Goal: Information Seeking & Learning: Learn about a topic

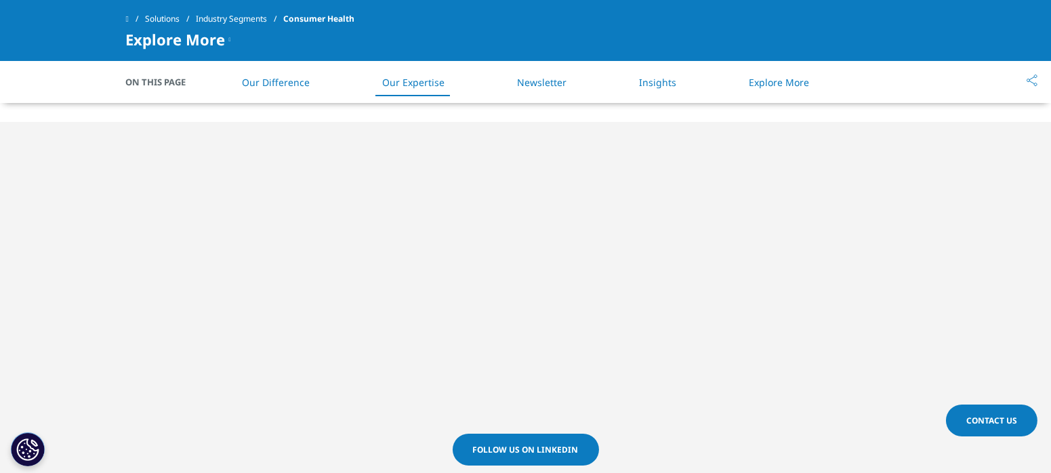
scroll to position [743, 0]
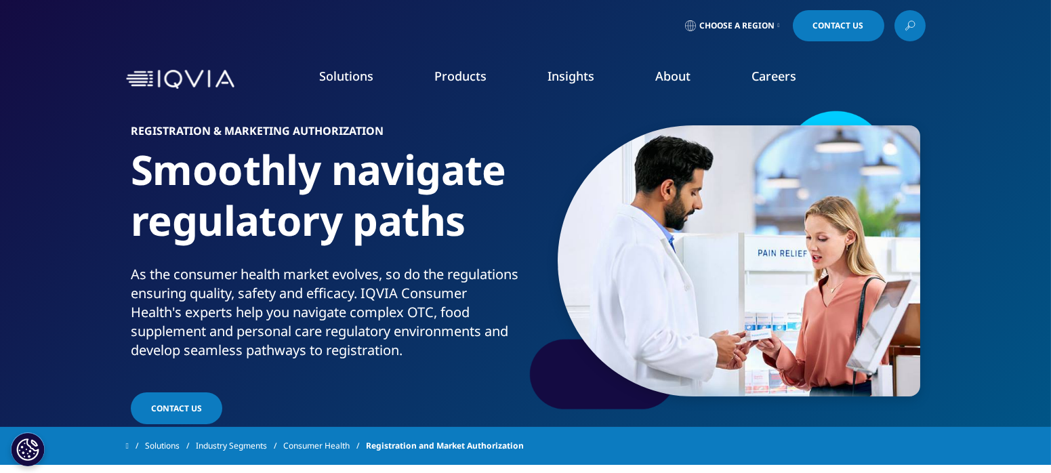
click at [251, 301] on p "As the consumer health market evolves, so do the regulations ensuring quality, …" at bounding box center [326, 316] width 390 height 103
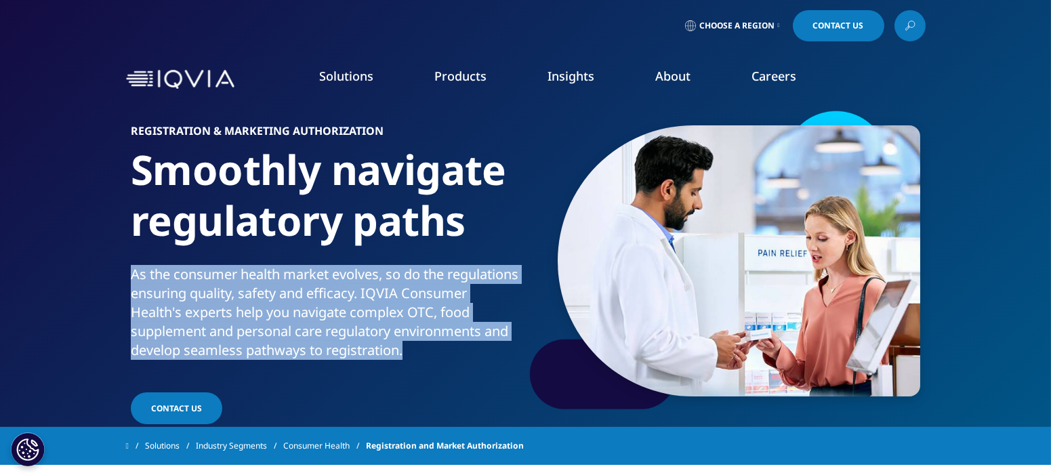
click at [251, 301] on p "As the consumer health market evolves, so do the regulations ensuring quality, …" at bounding box center [326, 316] width 390 height 103
click at [152, 289] on p "As the consumer health market evolves, so do the regulations ensuring quality, …" at bounding box center [326, 316] width 390 height 103
click at [182, 306] on p "As the consumer health market evolves, so do the regulations ensuring quality, …" at bounding box center [326, 316] width 390 height 103
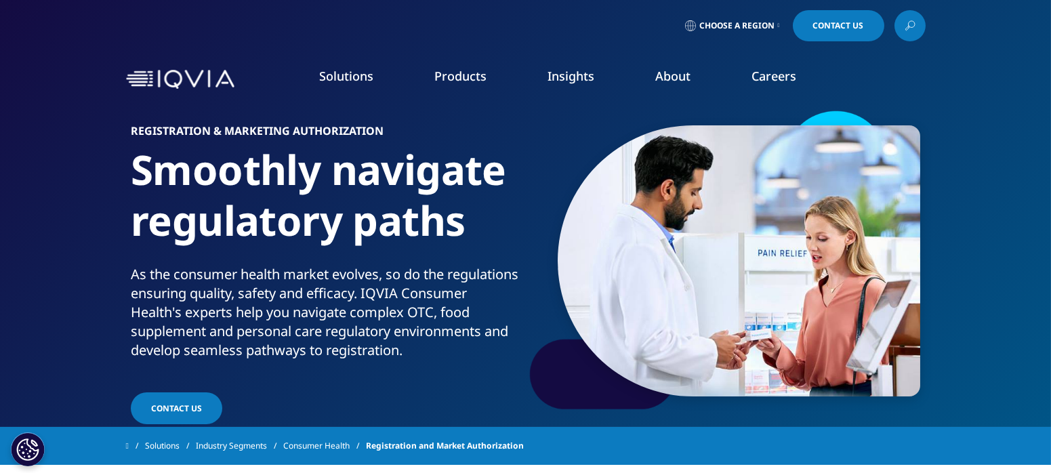
drag, startPoint x: 180, startPoint y: 289, endPoint x: 315, endPoint y: 327, distance: 140.9
click at [299, 327] on p "As the consumer health market evolves, so do the regulations ensuring quality, …" at bounding box center [326, 316] width 390 height 103
click at [318, 327] on p "As the consumer health market evolves, so do the regulations ensuring quality, …" at bounding box center [326, 316] width 390 height 103
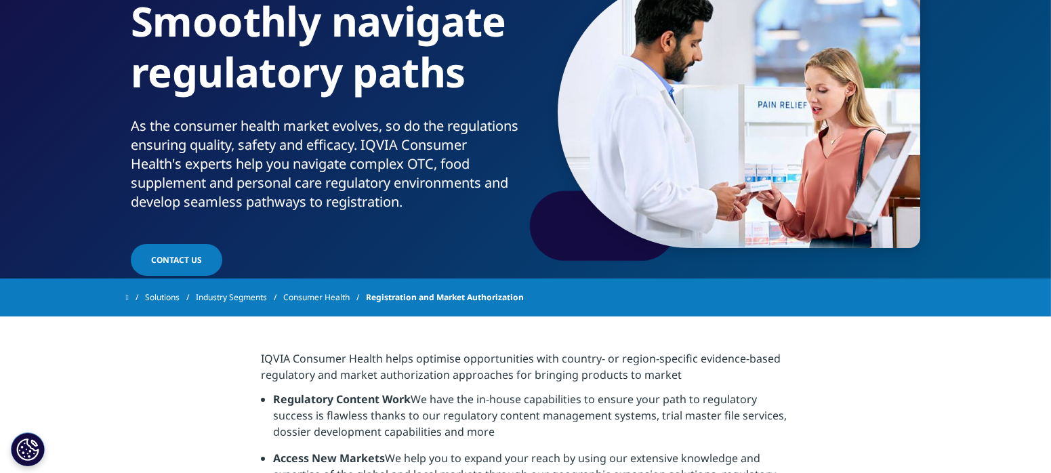
scroll to position [150, 0]
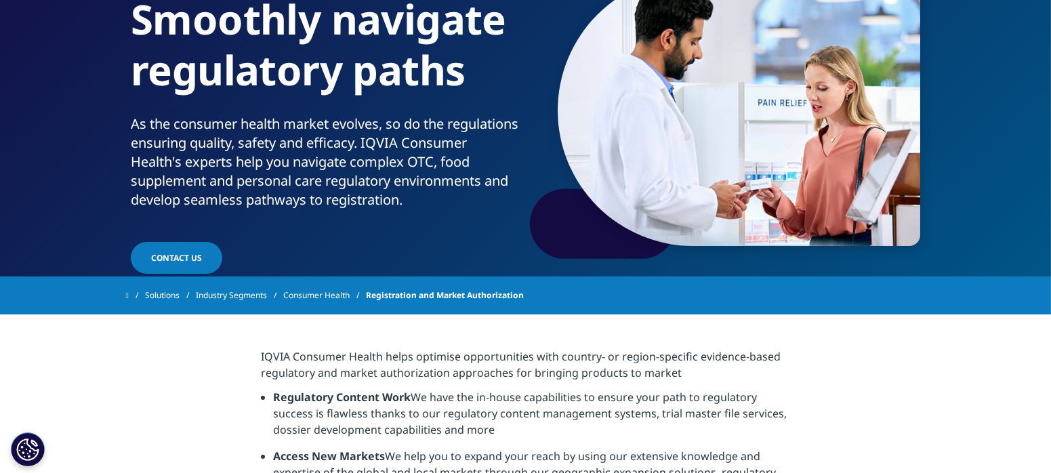
click at [417, 376] on p "IQVIA Consumer Health helps optimise opportunities with country- or region-spec…" at bounding box center [525, 368] width 529 height 41
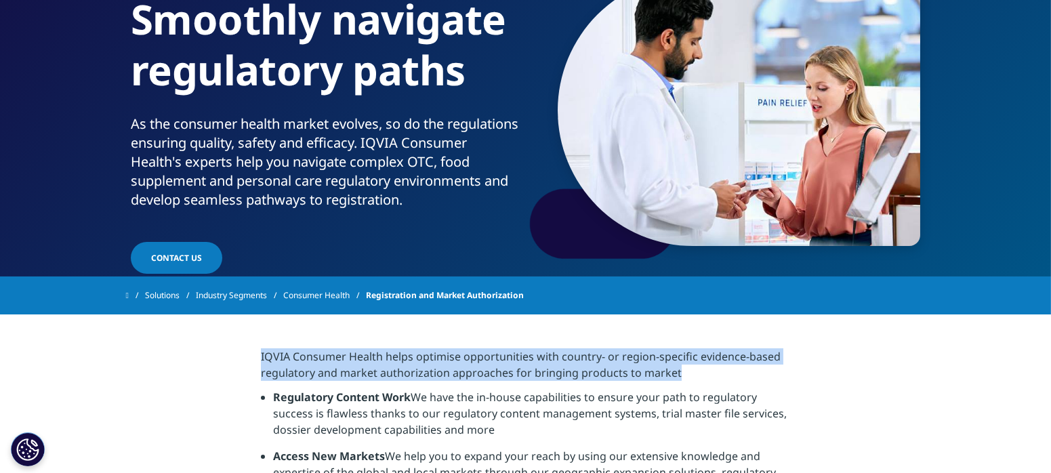
click at [417, 376] on p "IQVIA Consumer Health helps optimise opportunities with country- or region-spec…" at bounding box center [525, 368] width 529 height 41
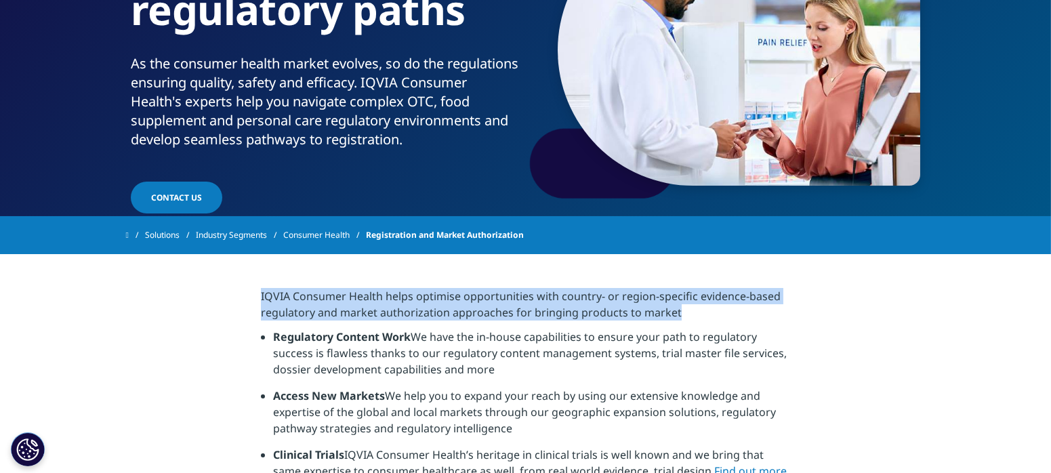
scroll to position [301, 0]
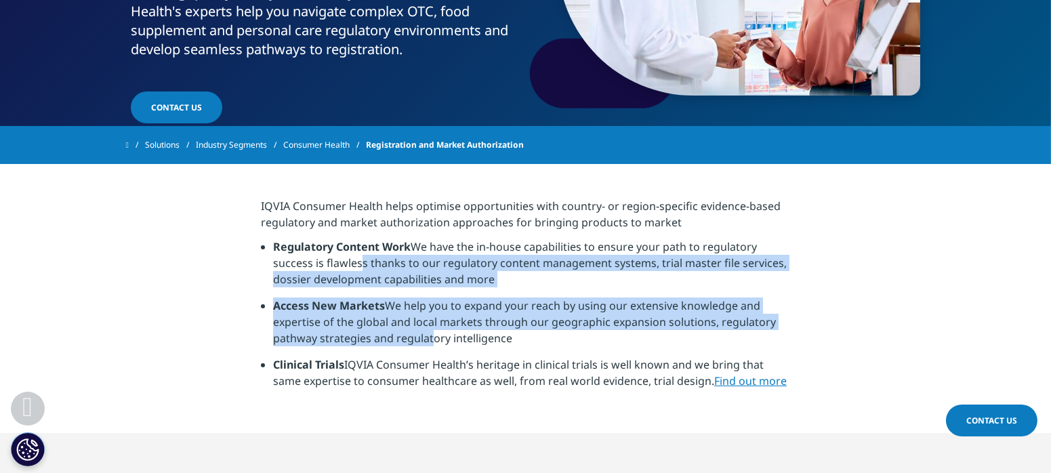
drag, startPoint x: 353, startPoint y: 258, endPoint x: 462, endPoint y: 354, distance: 145.0
click at [461, 353] on ul "Regulatory Content Work We have the in-house capabilities to ensure your path t…" at bounding box center [525, 318] width 529 height 161
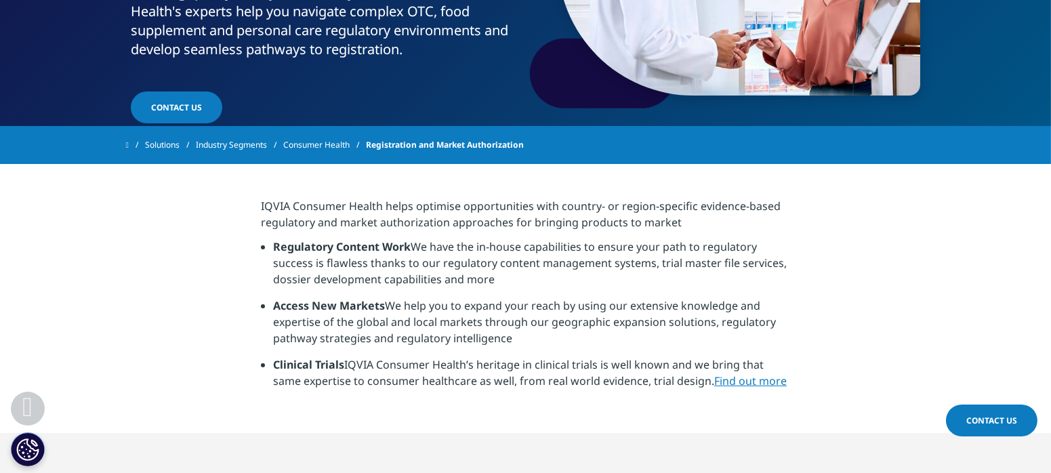
click at [462, 354] on li "Access New Markets We help you to expand your reach by using our extensive know…" at bounding box center [531, 326] width 517 height 59
click at [467, 276] on li "Regulatory Content Work We have the in-house capabilities to ensure your path t…" at bounding box center [531, 267] width 517 height 59
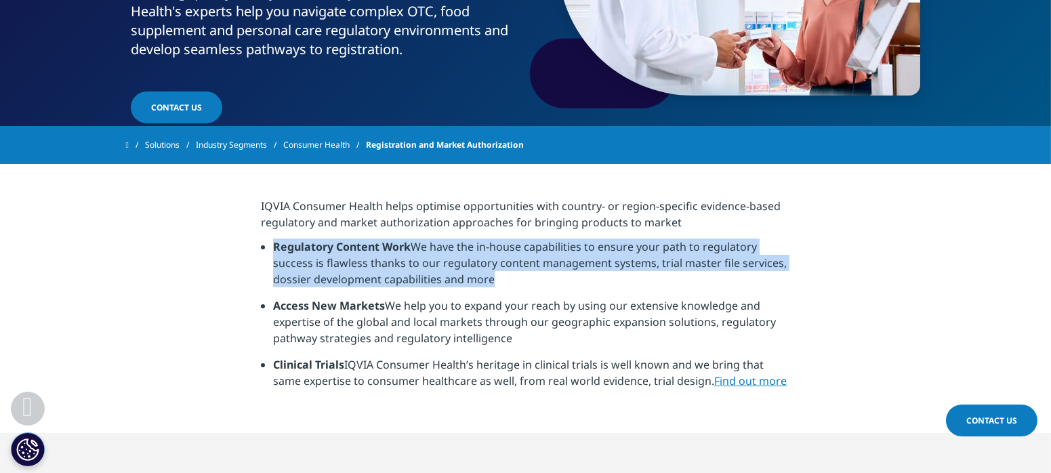
click at [467, 276] on li "Regulatory Content Work We have the in-house capabilities to ensure your path t…" at bounding box center [531, 267] width 517 height 59
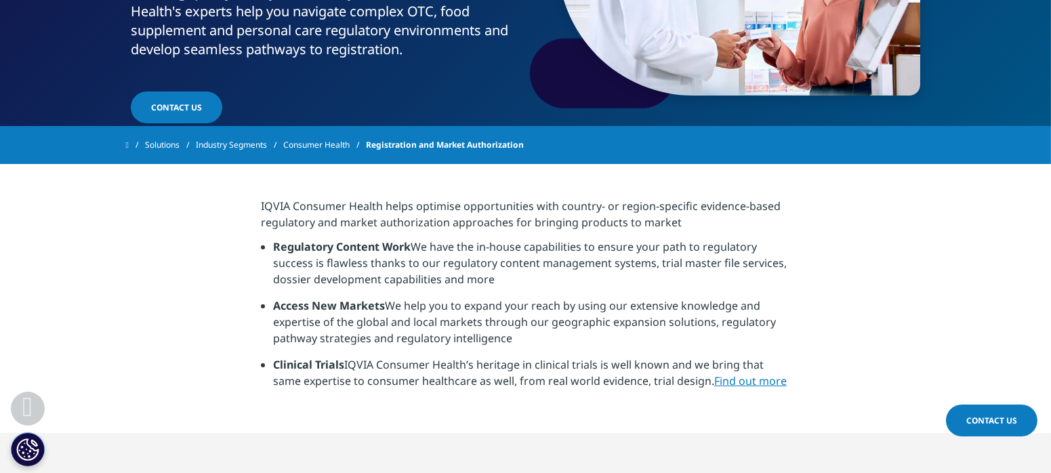
click at [442, 234] on p "IQVIA Consumer Health helps optimise opportunities with country- or region-spec…" at bounding box center [525, 218] width 529 height 41
click at [419, 243] on li "Regulatory Content Work We have the in-house capabilities to ensure your path t…" at bounding box center [531, 267] width 517 height 59
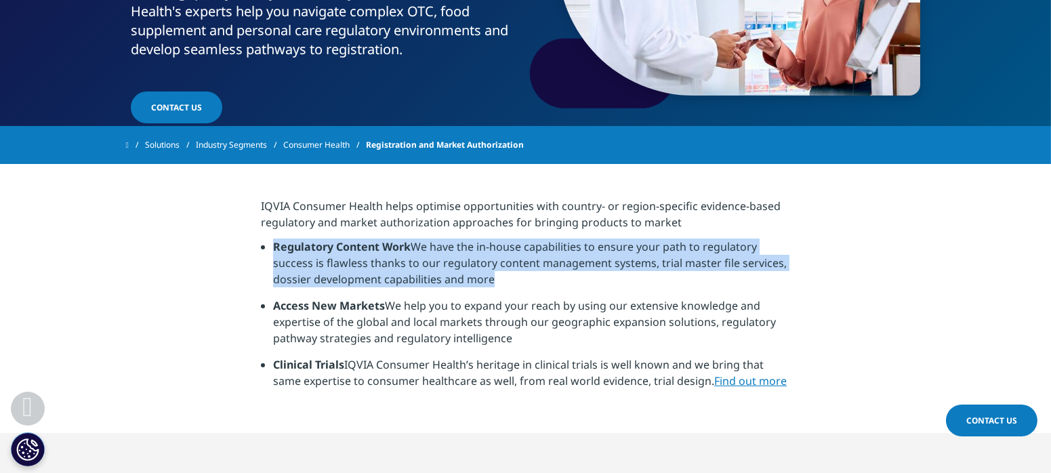
click at [419, 243] on li "Regulatory Content Work We have the in-house capabilities to ensure your path t…" at bounding box center [531, 267] width 517 height 59
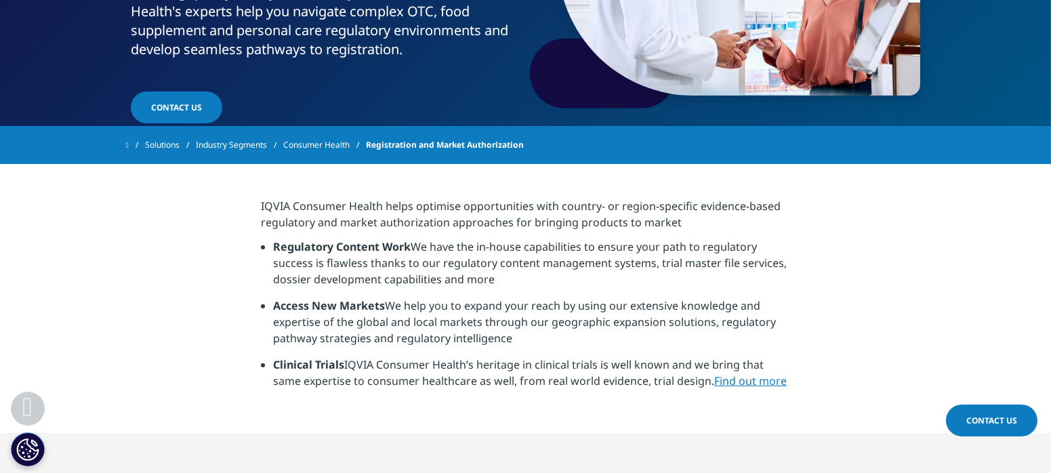
click at [434, 329] on li "Access New Markets We help you to expand your reach by using our extensive know…" at bounding box center [531, 326] width 517 height 59
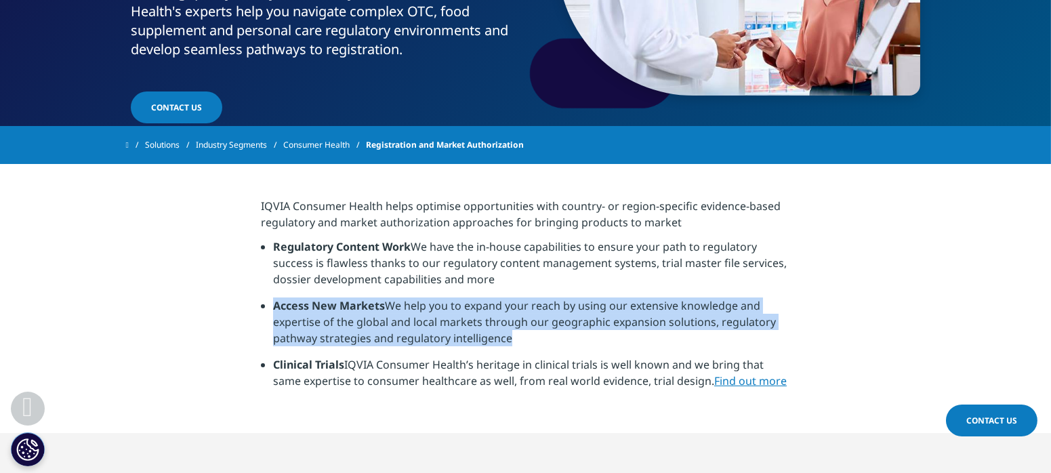
click at [434, 329] on li "Access New Markets We help you to expand your reach by using our extensive know…" at bounding box center [531, 326] width 517 height 59
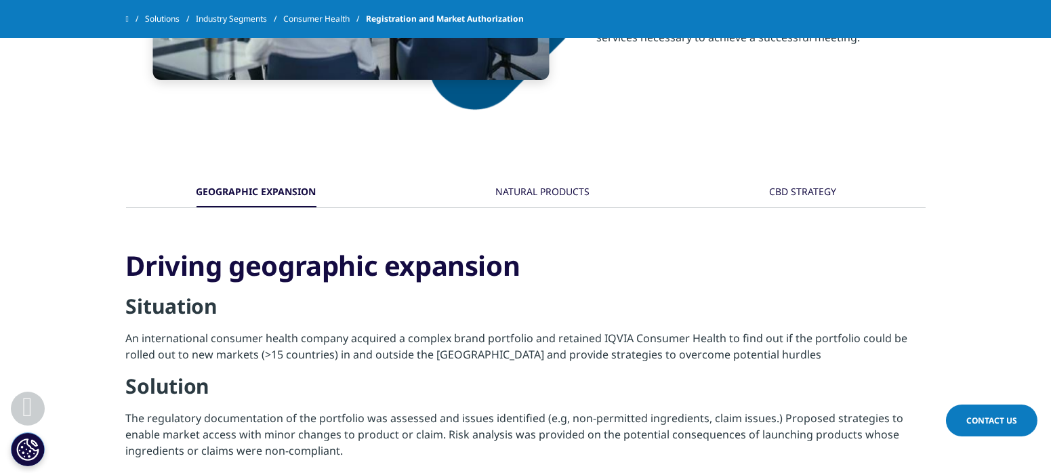
scroll to position [1430, 0]
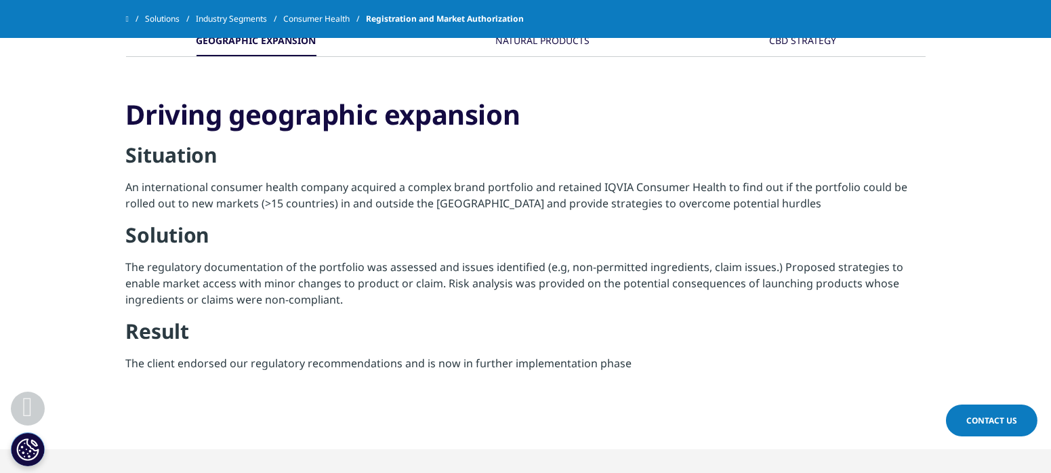
click at [444, 285] on p "The regulatory documentation of the portfolio was assessed and issues identifie…" at bounding box center [525, 288] width 799 height 59
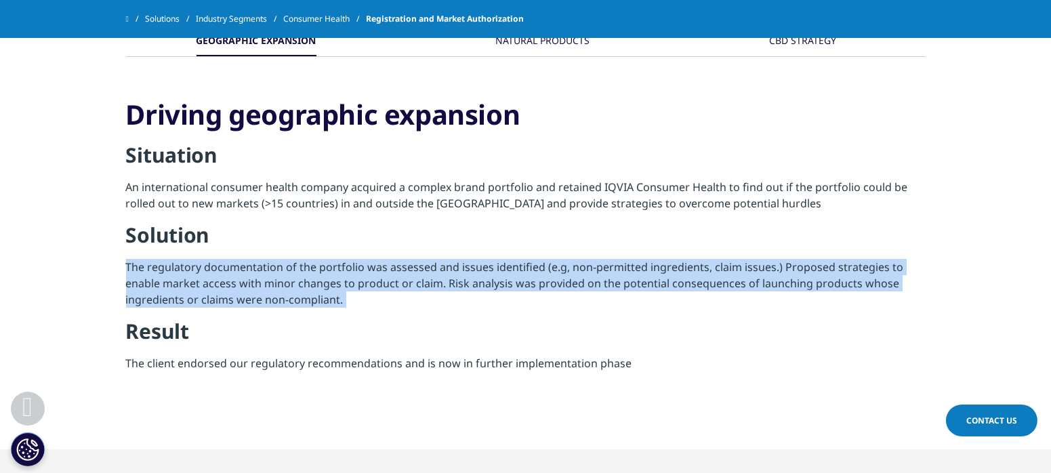
click at [444, 285] on p "The regulatory documentation of the portfolio was assessed and issues identifie…" at bounding box center [525, 288] width 799 height 59
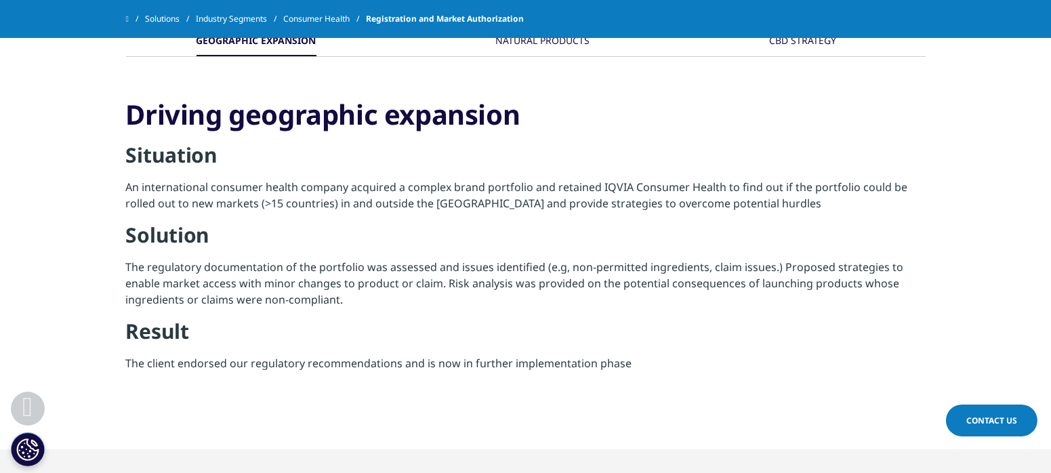
click at [320, 203] on p "An international consumer health company acquired a complex brand portfolio and…" at bounding box center [525, 200] width 799 height 43
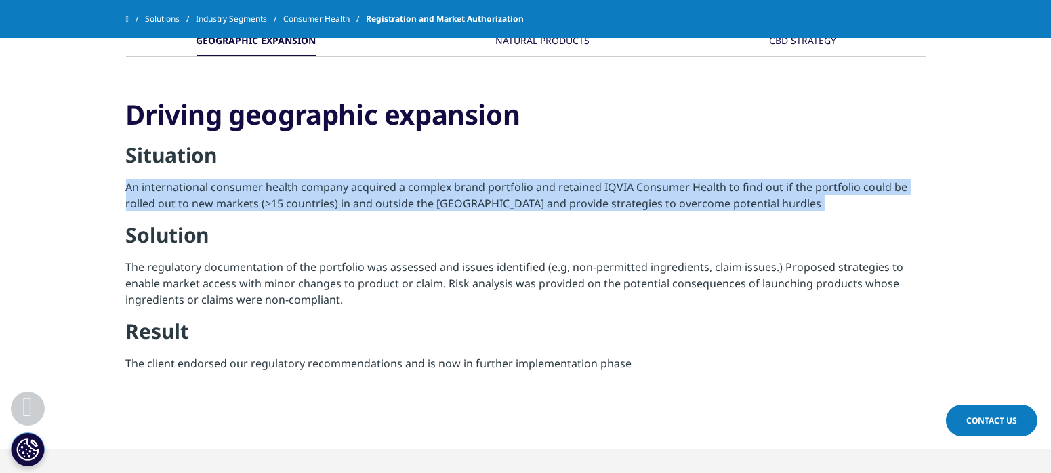
click at [320, 203] on p "An international consumer health company acquired a complex brand portfolio and…" at bounding box center [525, 200] width 799 height 43
click at [469, 190] on p "An international consumer health company acquired a complex brand portfolio and…" at bounding box center [525, 200] width 799 height 43
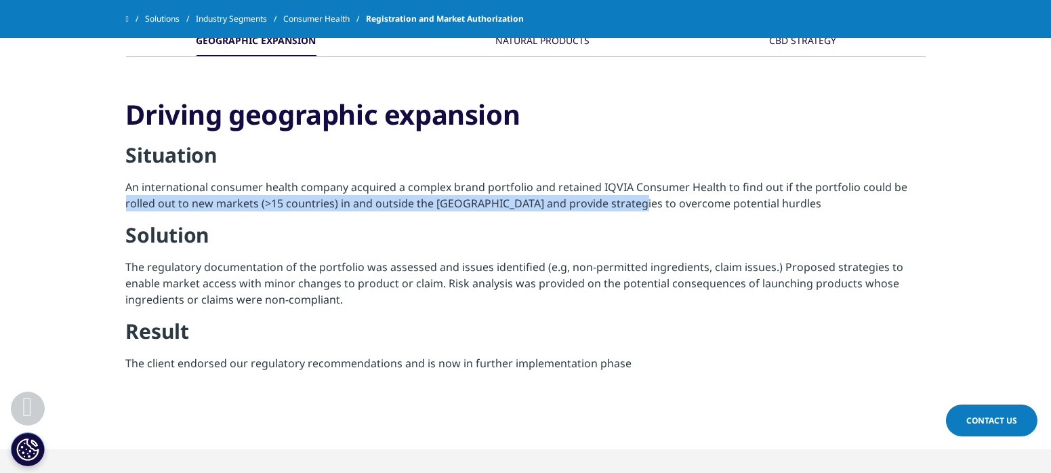
drag, startPoint x: 122, startPoint y: 202, endPoint x: 626, endPoint y: 201, distance: 504.0
click at [626, 201] on div "GEOGRAPHIC EXPANSION NATURAL PRODUCTS" at bounding box center [525, 221] width 1051 height 456
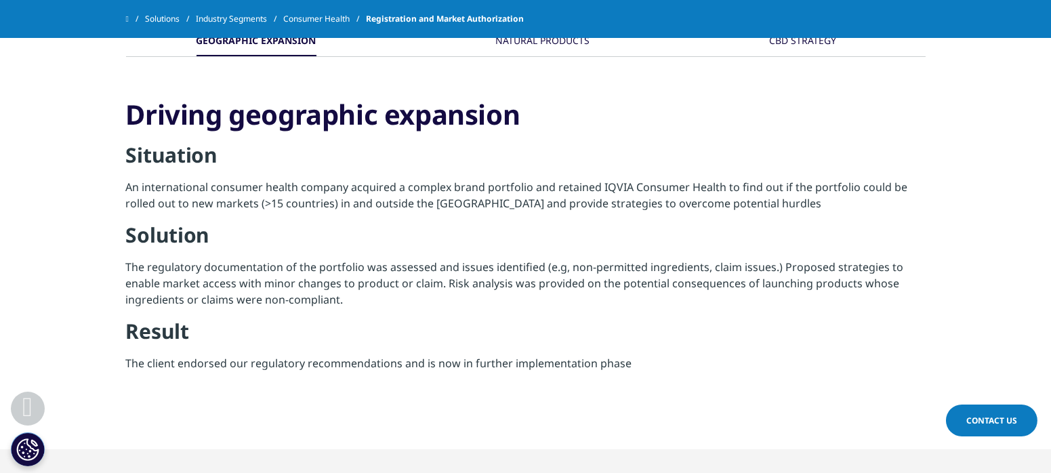
click at [506, 278] on p "The regulatory documentation of the portfolio was assessed and issues identifie…" at bounding box center [525, 288] width 799 height 59
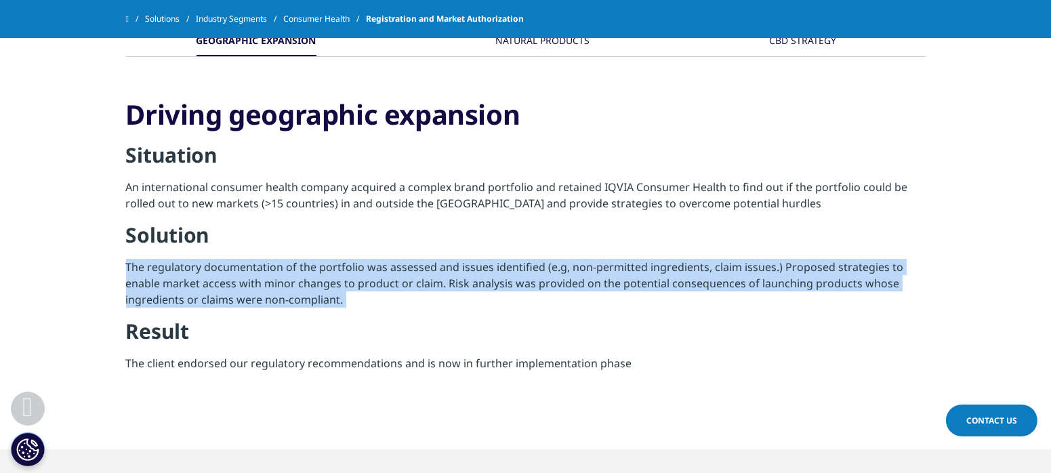
click at [506, 278] on p "The regulatory documentation of the portfolio was assessed and issues identifie…" at bounding box center [525, 288] width 799 height 59
click at [221, 295] on p "The regulatory documentation of the portfolio was assessed and issues identifie…" at bounding box center [525, 288] width 799 height 59
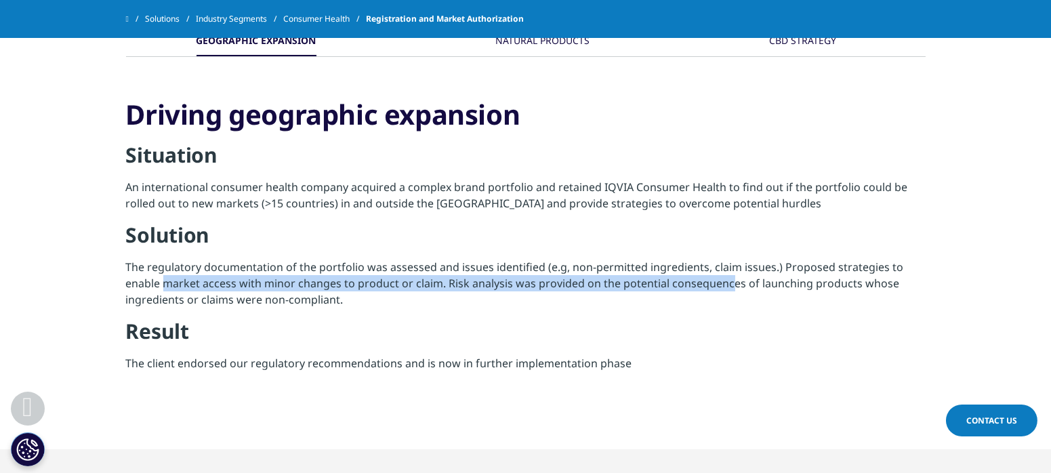
drag, startPoint x: 167, startPoint y: 278, endPoint x: 728, endPoint y: 276, distance: 561.0
click at [728, 276] on p "The regulatory documentation of the portfolio was assessed and issues identifie…" at bounding box center [525, 288] width 799 height 59
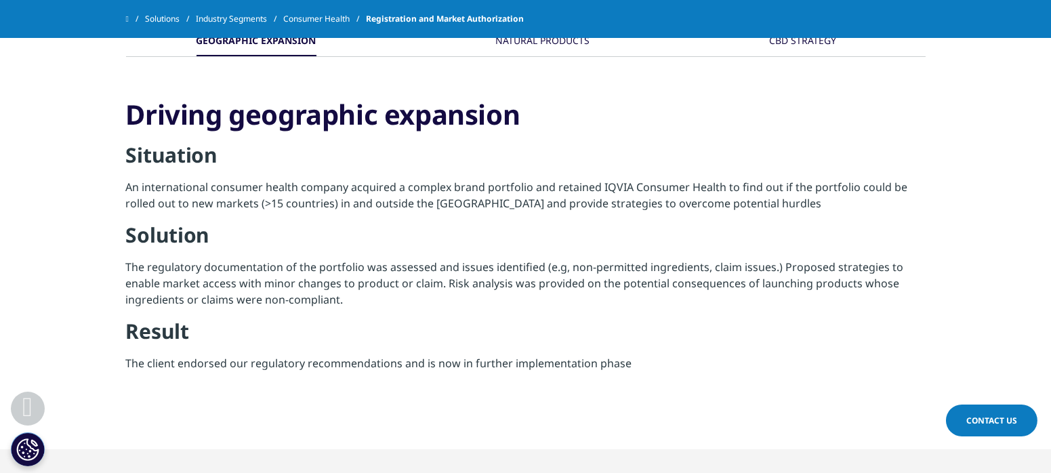
click at [194, 297] on p "The regulatory documentation of the portfolio was assessed and issues identifie…" at bounding box center [525, 288] width 799 height 59
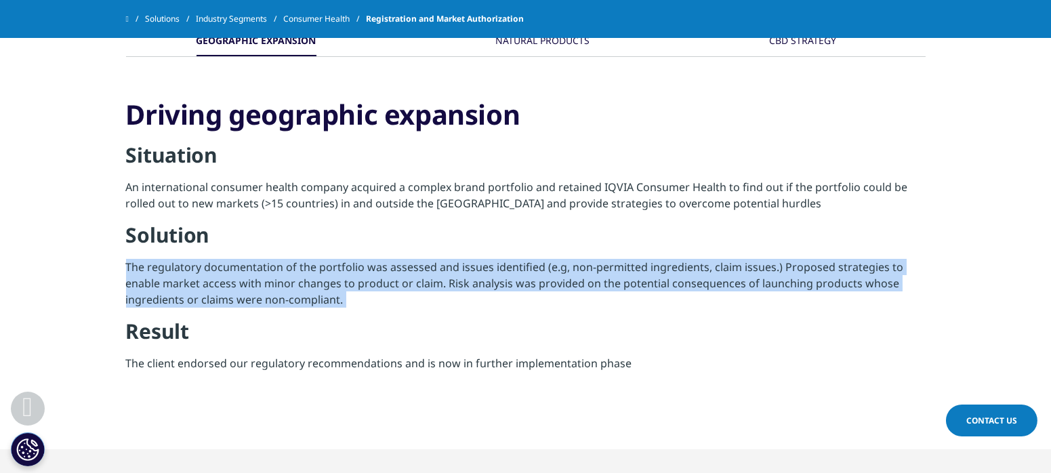
click at [194, 297] on p "The regulatory documentation of the portfolio was assessed and issues identifie…" at bounding box center [525, 288] width 799 height 59
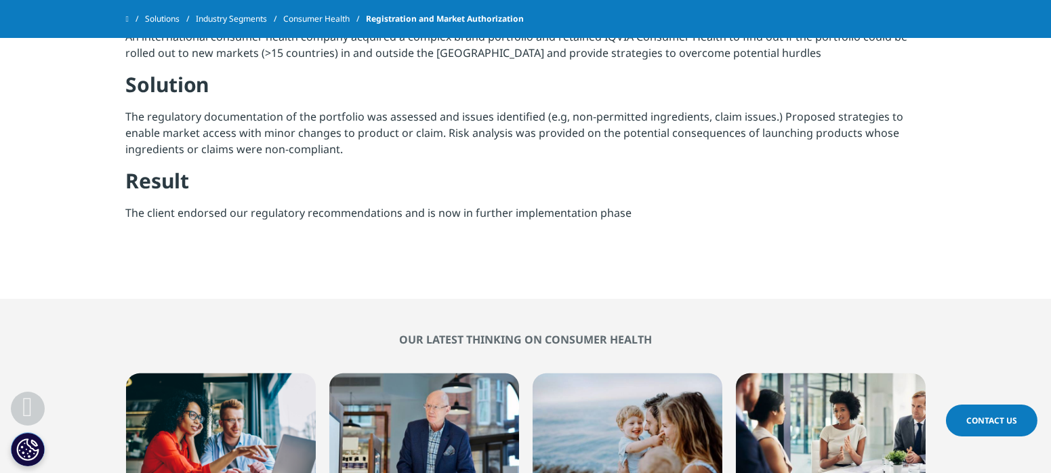
click at [204, 219] on p "The client endorsed our regulatory recommendations and is now in further implem…" at bounding box center [525, 218] width 799 height 26
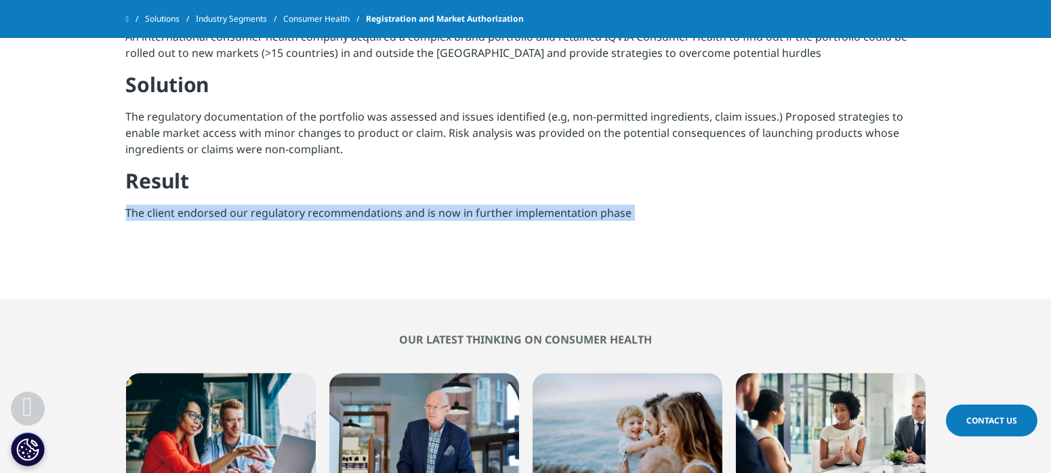
click at [204, 219] on p "The client endorsed our regulatory recommendations and is now in further implem…" at bounding box center [525, 218] width 799 height 26
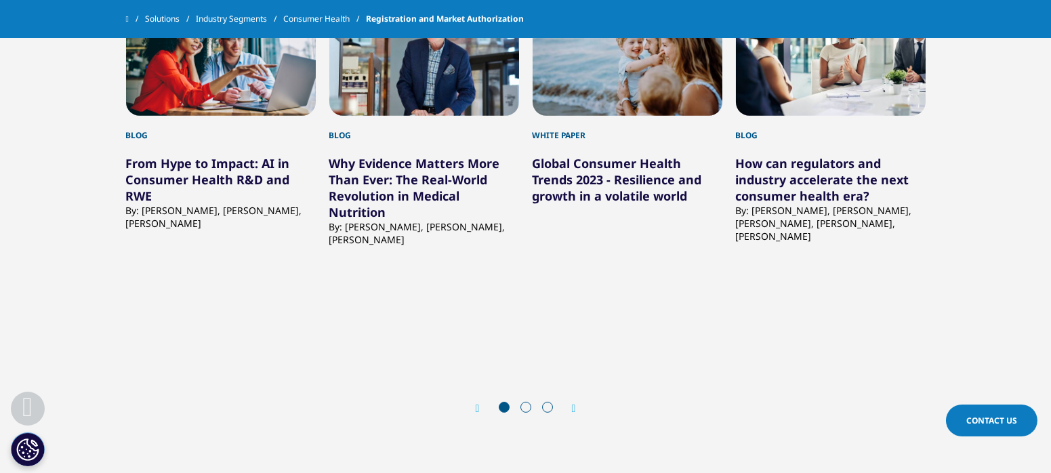
scroll to position [2032, 0]
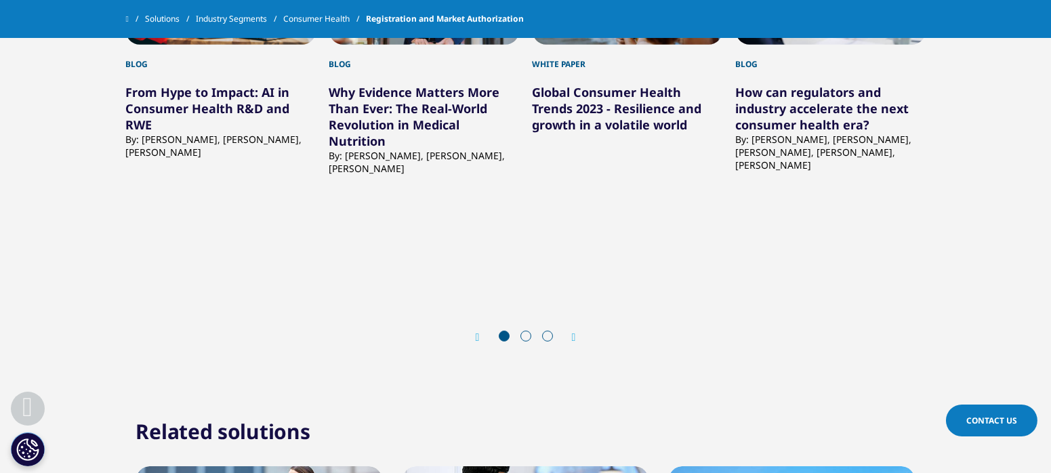
click at [576, 337] on icon "Next slide" at bounding box center [574, 337] width 4 height 11
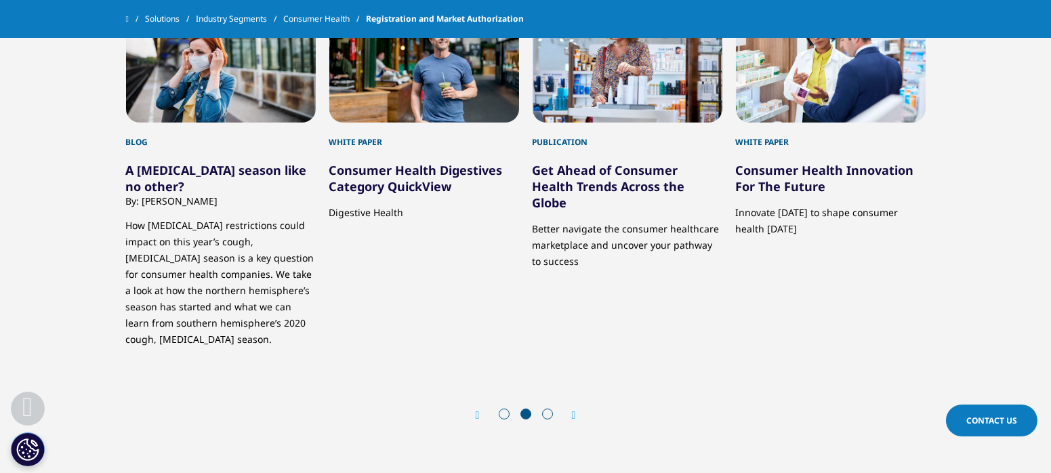
scroll to position [1957, 0]
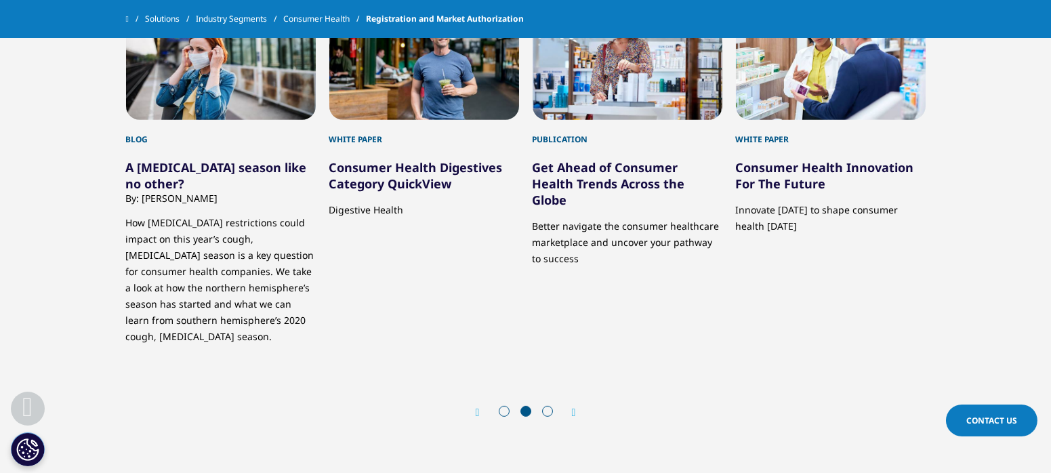
click at [575, 411] on icon "Next slide" at bounding box center [574, 412] width 4 height 11
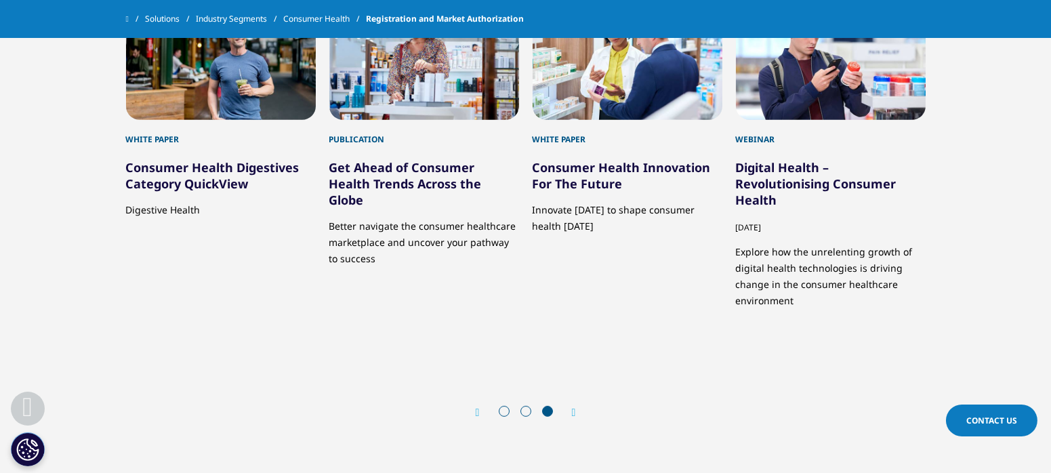
click at [576, 411] on icon "Next slide" at bounding box center [574, 412] width 4 height 11
click at [482, 414] on div "Prev" at bounding box center [485, 412] width 18 height 13
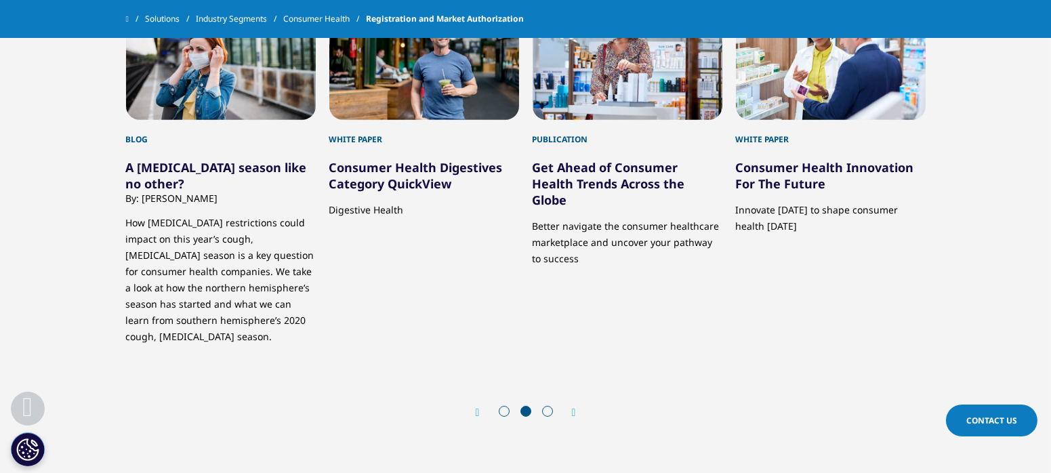
click at [482, 414] on div "Prev" at bounding box center [485, 412] width 18 height 13
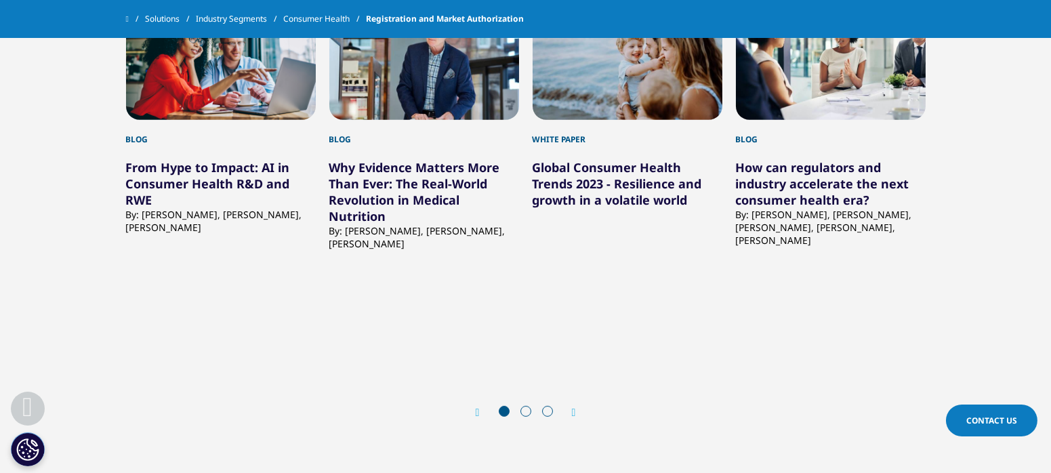
click at [482, 414] on div "Prev" at bounding box center [485, 412] width 18 height 13
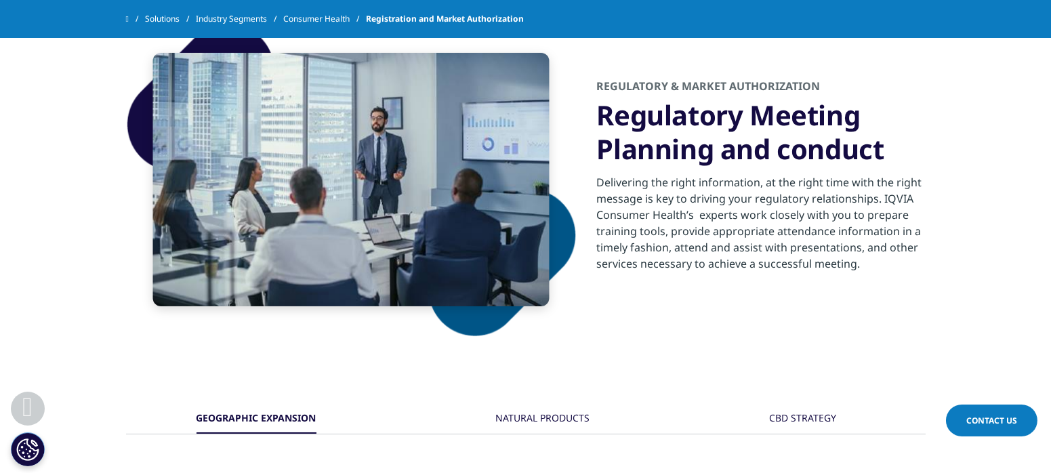
scroll to position [1053, 0]
click at [694, 207] on p "Delivering the right information, at the right time with the right message is k…" at bounding box center [761, 226] width 329 height 106
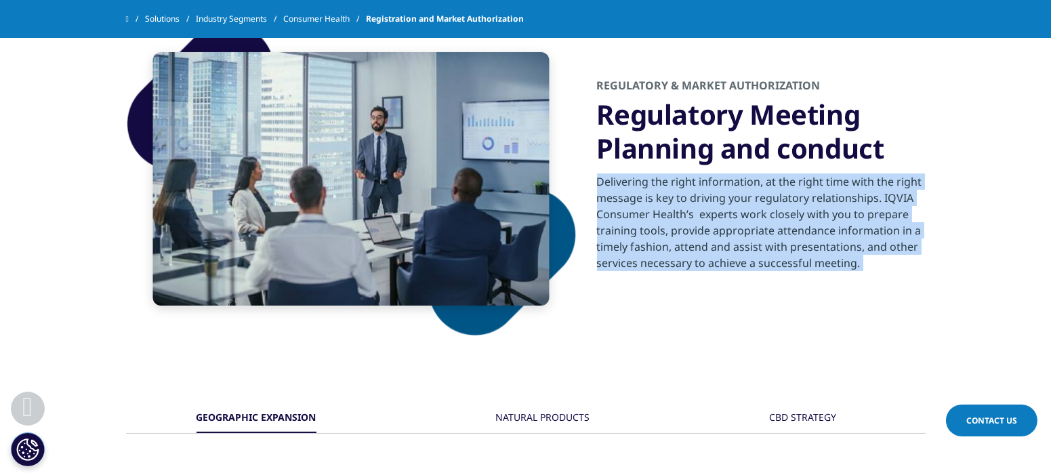
click at [694, 207] on p "Delivering the right information, at the right time with the right message is k…" at bounding box center [761, 226] width 329 height 106
click at [652, 228] on p "Delivering the right information, at the right time with the right message is k…" at bounding box center [761, 226] width 329 height 106
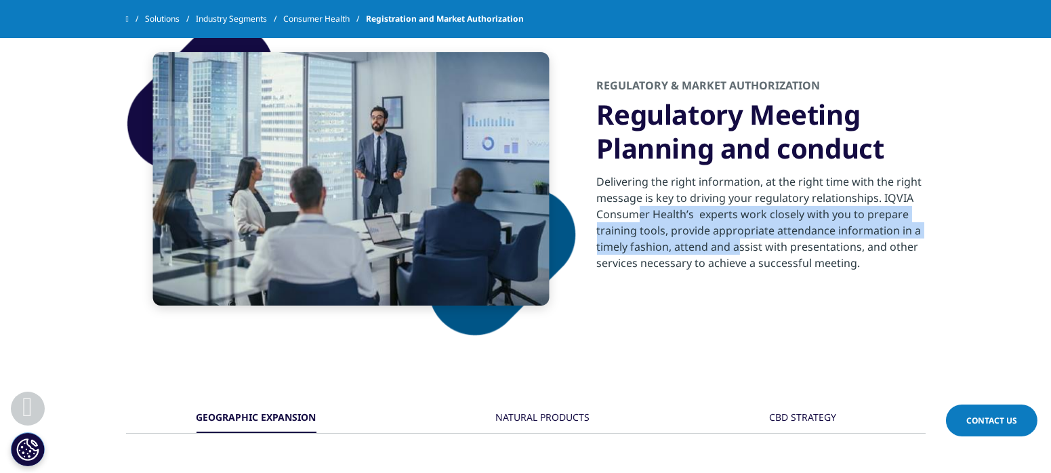
drag, startPoint x: 634, startPoint y: 211, endPoint x: 757, endPoint y: 251, distance: 129.6
click at [757, 251] on p "Delivering the right information, at the right time with the right message is k…" at bounding box center [761, 226] width 329 height 106
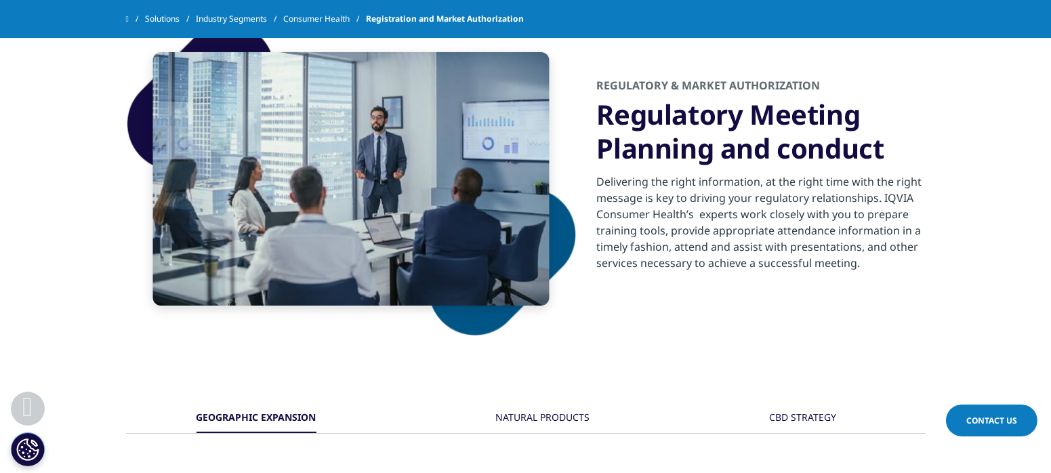
scroll to position [1279, 0]
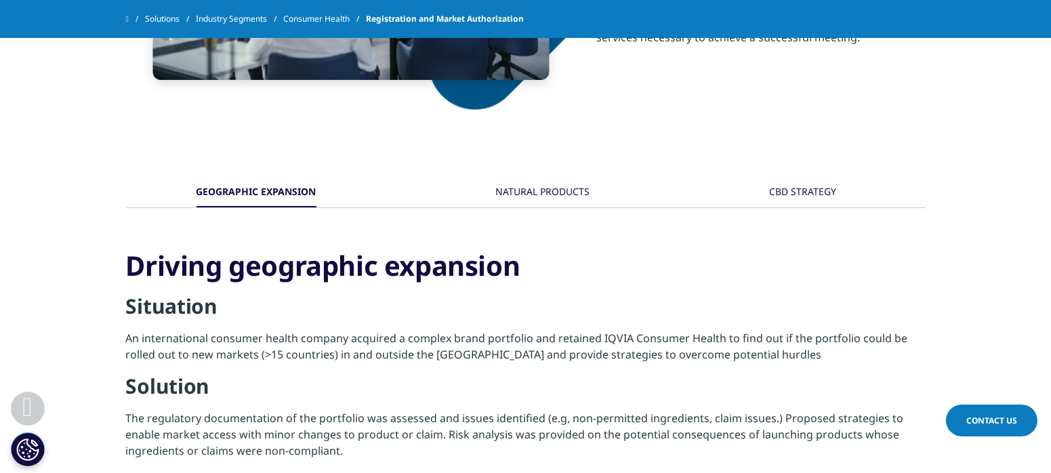
click at [544, 192] on div "NATURAL PRODUCTS" at bounding box center [543, 192] width 94 height 29
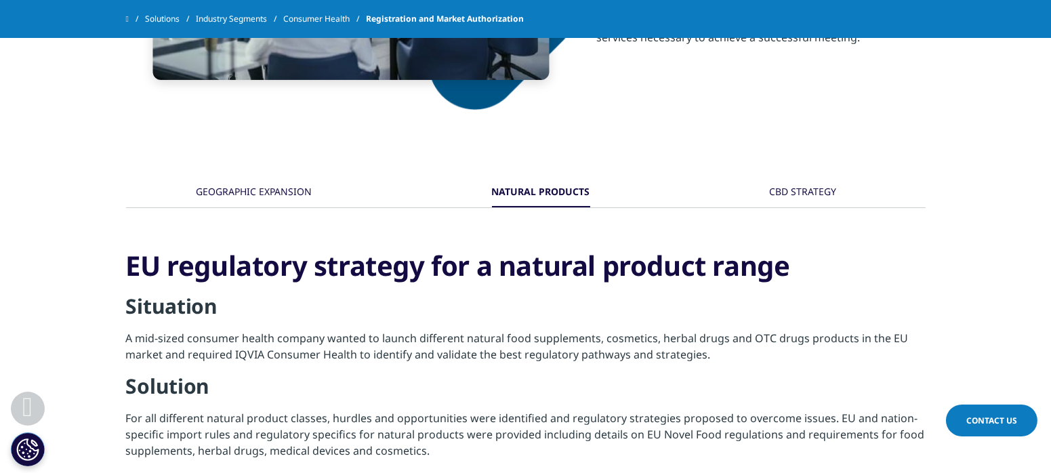
click at [793, 184] on div "CBD STRATEGY" at bounding box center [803, 192] width 67 height 29
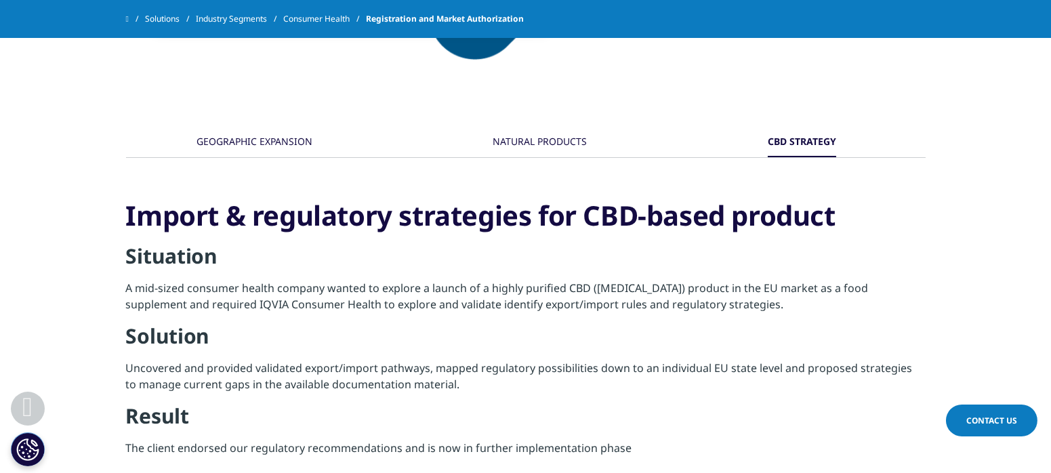
scroll to position [1355, 0]
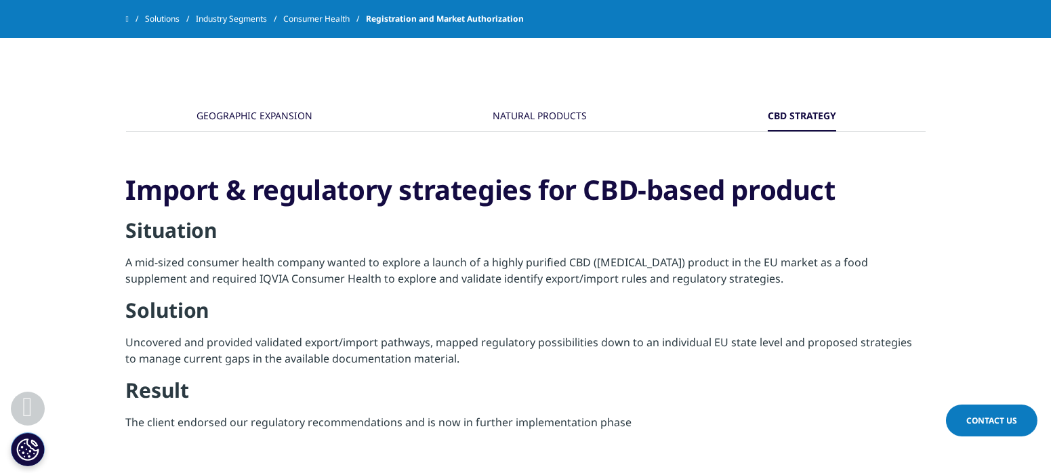
click at [256, 243] on h4 "Situation" at bounding box center [525, 235] width 799 height 37
click at [350, 274] on p "A mid-sized consumer health company wanted to explore a launch of a highly puri…" at bounding box center [525, 275] width 799 height 43
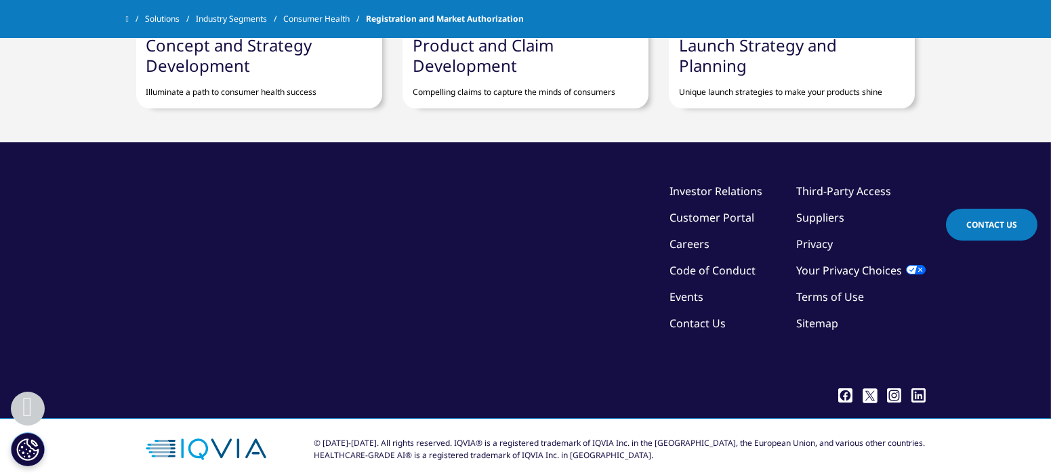
scroll to position [2363, 0]
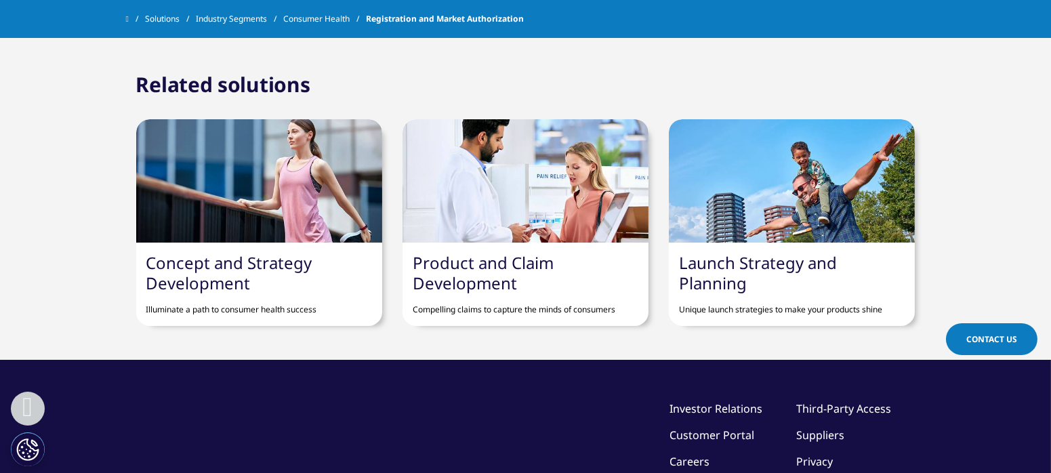
click at [796, 265] on link "Launch Strategy and Planning" at bounding box center [758, 272] width 158 height 43
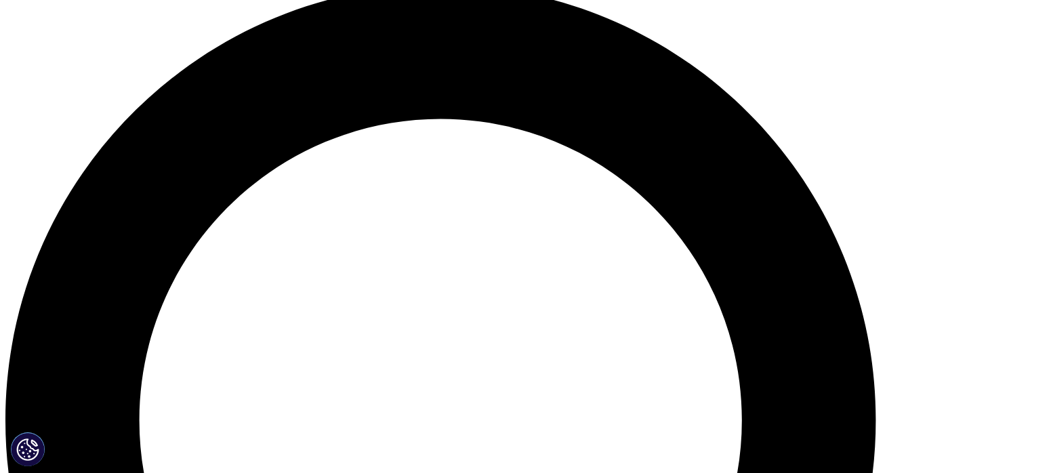
scroll to position [1152, 0]
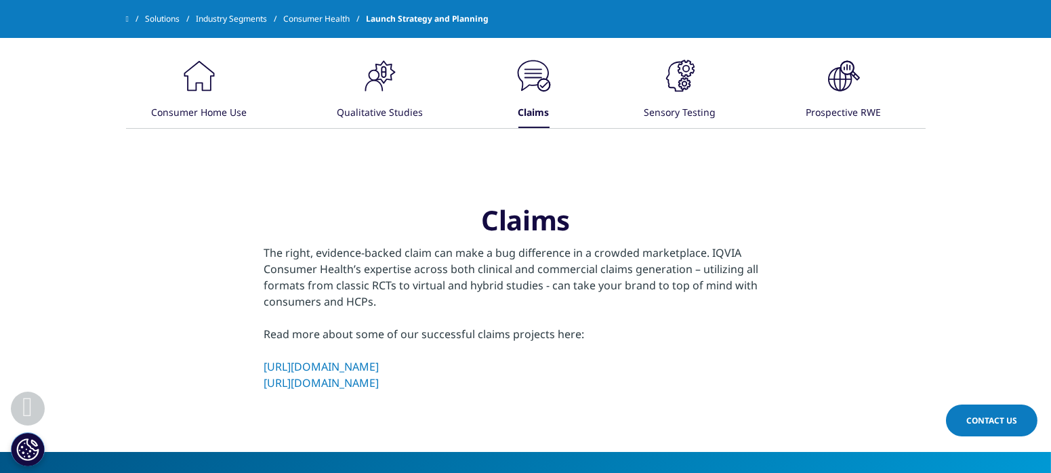
click at [665, 112] on div "Sensory Testing" at bounding box center [680, 113] width 72 height 29
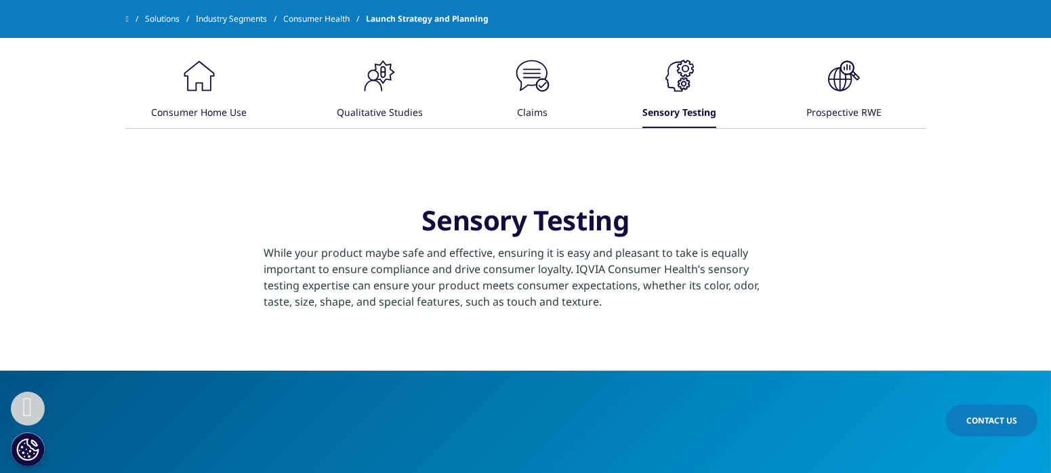
click at [592, 275] on p "While your product maybe safe and effective, ensuring it is easy and pleasant t…" at bounding box center [525, 277] width 523 height 65
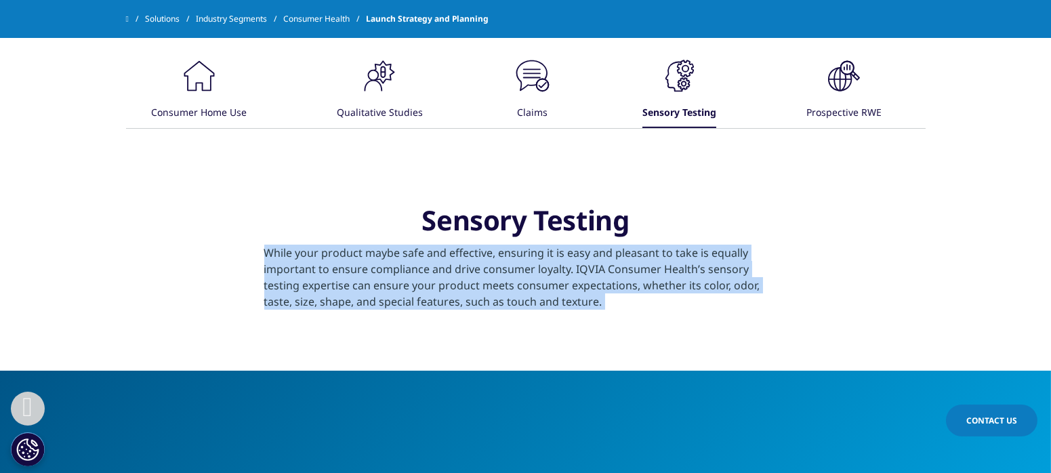
click at [592, 275] on p "While your product maybe safe and effective, ensuring it is easy and pleasant t…" at bounding box center [525, 277] width 523 height 65
click at [446, 272] on p "While your product maybe safe and effective, ensuring it is easy and pleasant t…" at bounding box center [525, 277] width 523 height 65
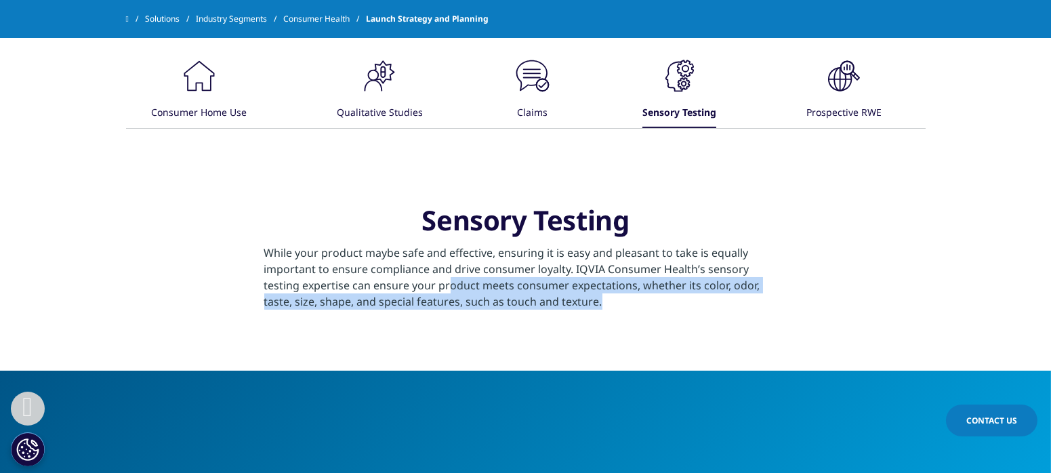
drag, startPoint x: 411, startPoint y: 278, endPoint x: 698, endPoint y: 298, distance: 288.6
click at [696, 298] on p "While your product maybe safe and effective, ensuring it is easy and pleasant t…" at bounding box center [525, 277] width 523 height 65
click at [646, 293] on p "While your product maybe safe and effective, ensuring it is easy and pleasant t…" at bounding box center [525, 277] width 523 height 65
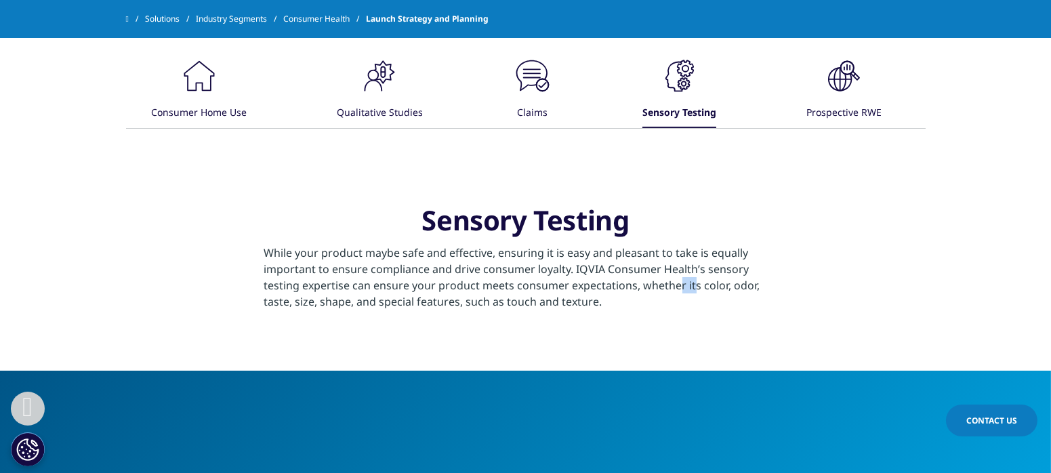
drag, startPoint x: 635, startPoint y: 287, endPoint x: 651, endPoint y: 287, distance: 15.6
click at [651, 287] on p "While your product maybe safe and effective, ensuring it is easy and pleasant t…" at bounding box center [525, 277] width 523 height 65
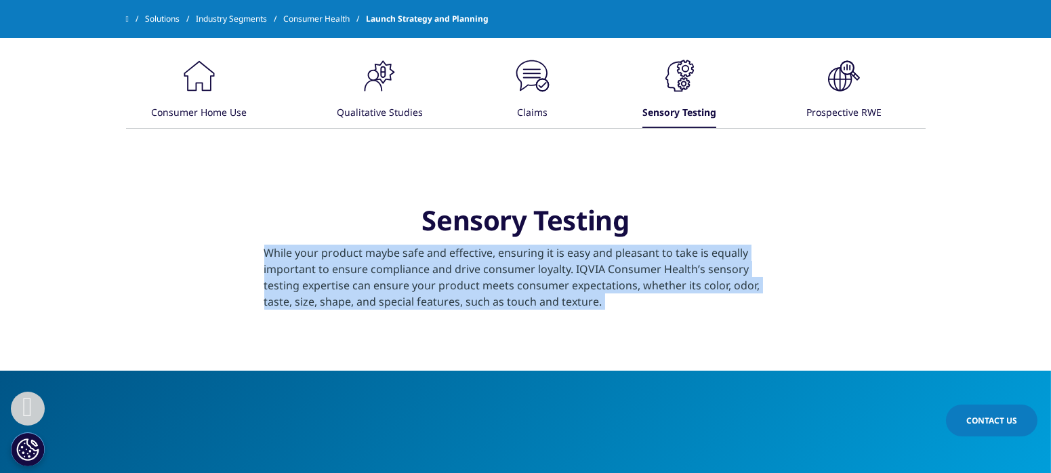
click at [651, 287] on p "While your product maybe safe and effective, ensuring it is easy and pleasant t…" at bounding box center [525, 277] width 523 height 65
click at [832, 100] on div "Prospective RWE" at bounding box center [843, 113] width 75 height 29
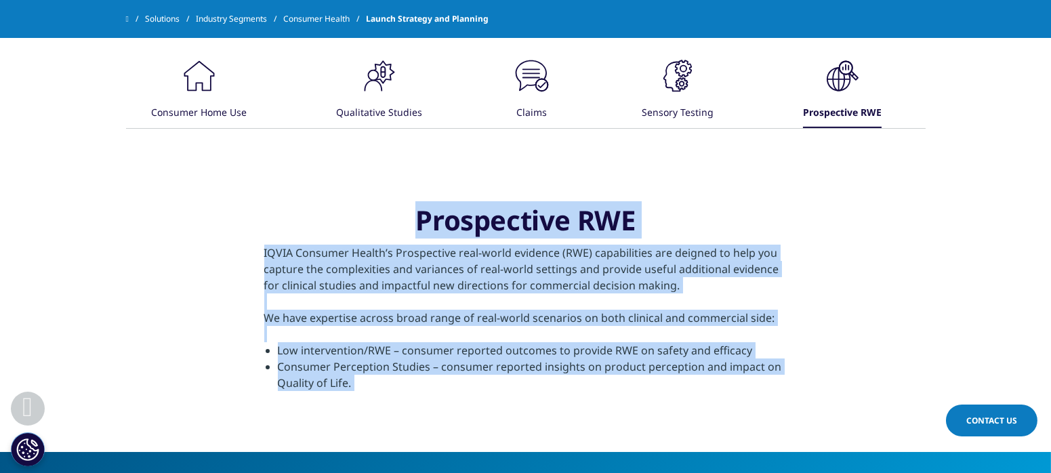
click at [536, 322] on p "We have expertise across broad range of real-world scenarios on both clinical a…" at bounding box center [525, 318] width 523 height 16
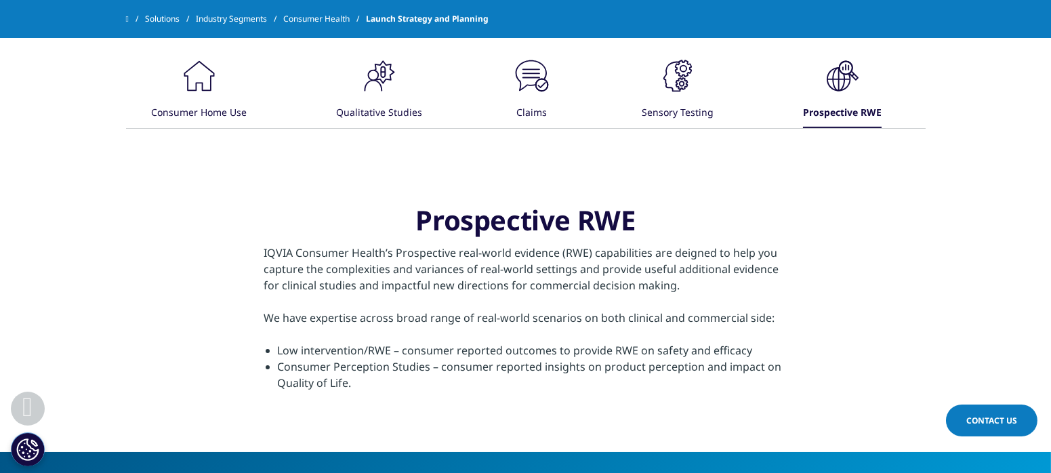
click at [533, 281] on p "IQVIA Consumer Health’s Prospective real-world evidence (RWE) capabilities are …" at bounding box center [525, 269] width 523 height 49
click at [533, 255] on p "IQVIA Consumer Health’s Prospective real-world evidence (RWE) capabilities are …" at bounding box center [525, 269] width 523 height 49
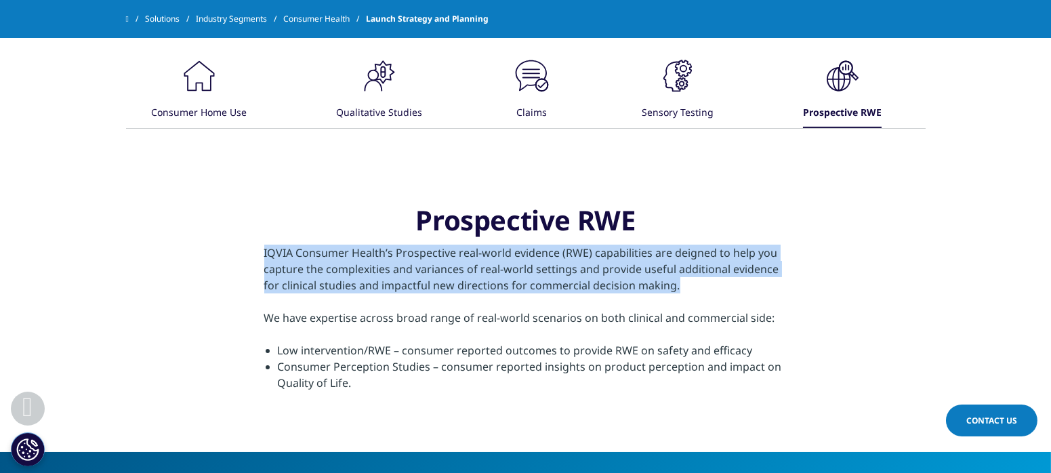
click at [533, 255] on p "IQVIA Consumer Health’s Prospective real-world evidence (RWE) capabilities are …" at bounding box center [525, 269] width 523 height 49
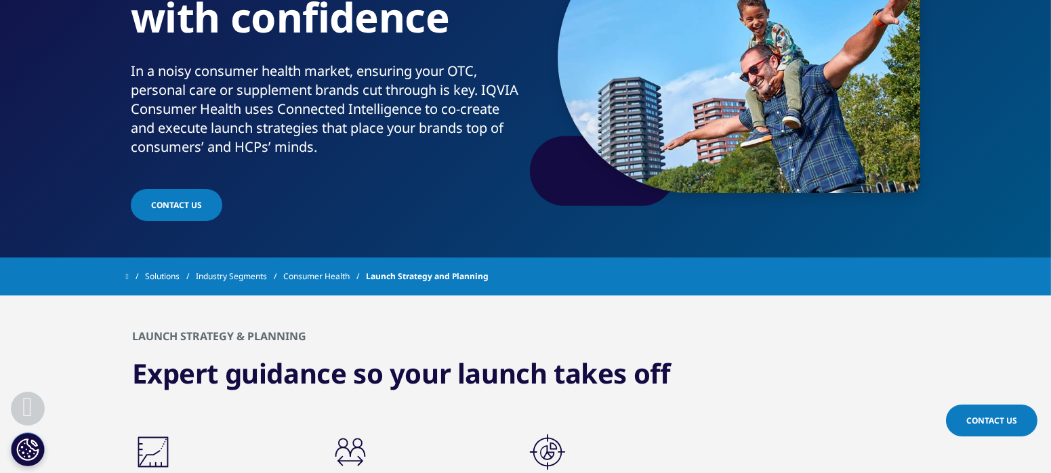
scroll to position [0, 0]
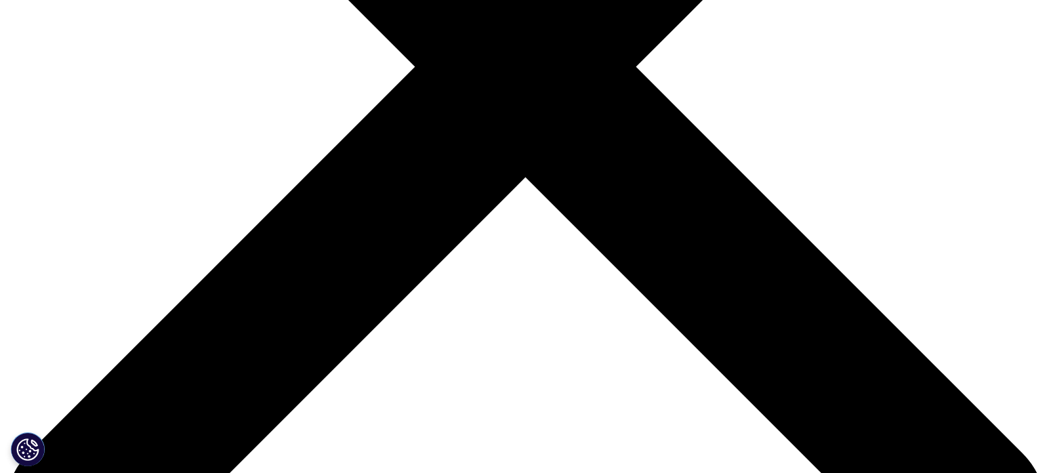
scroll to position [241, 0]
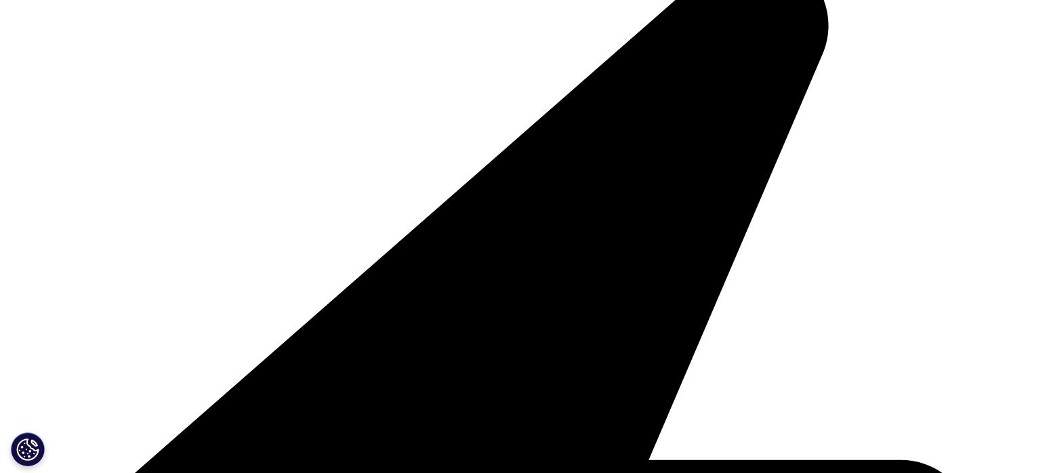
scroll to position [75, 0]
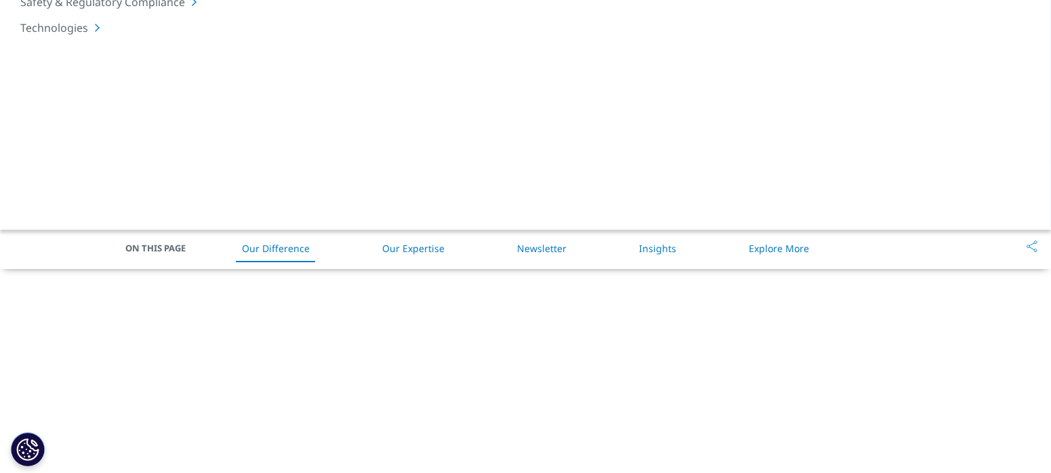
scroll to position [301, 0]
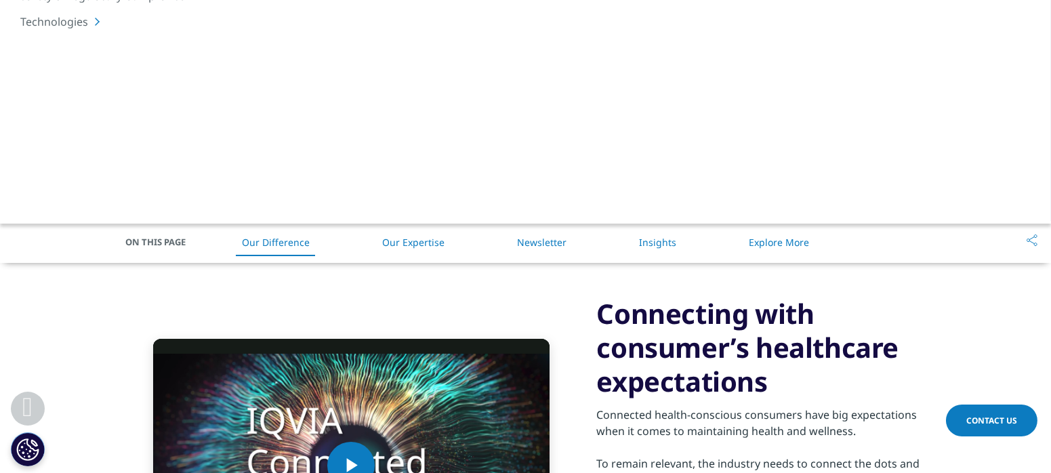
click at [425, 240] on link "Our Expertise" at bounding box center [413, 242] width 62 height 13
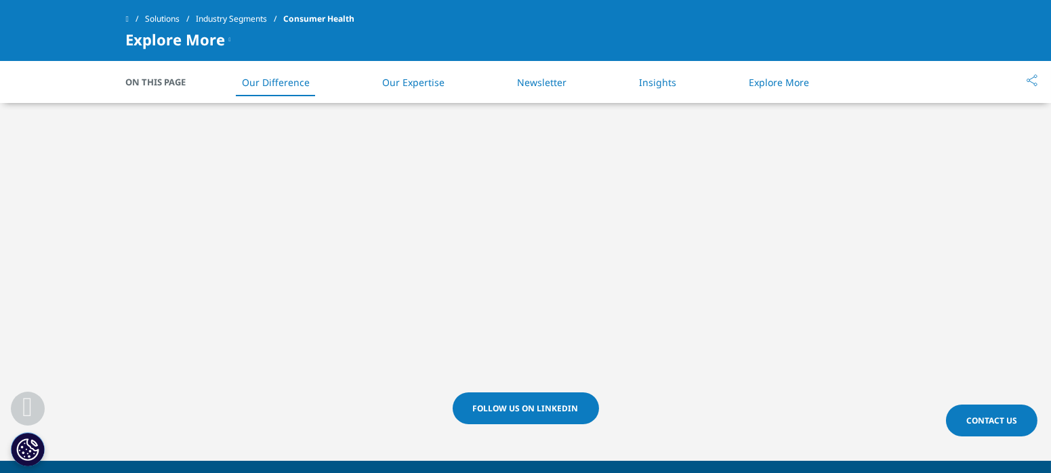
scroll to position [734, 0]
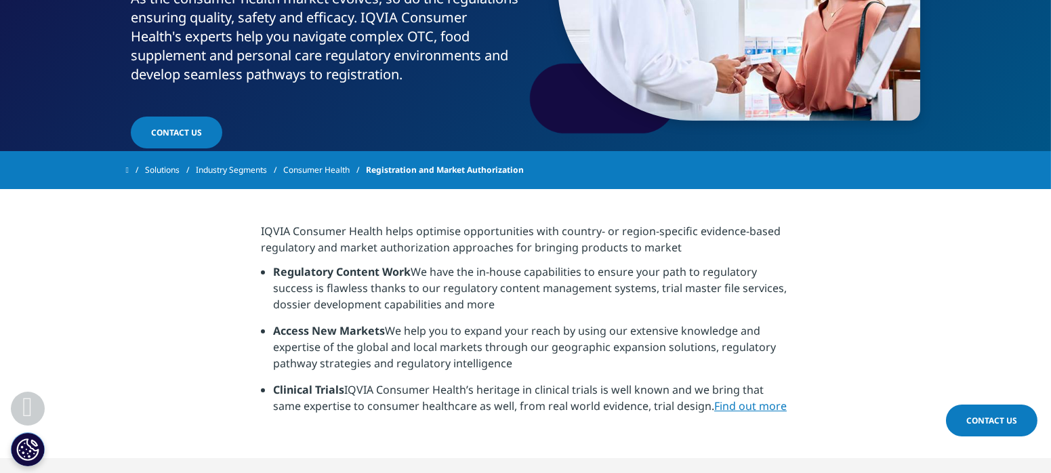
scroll to position [301, 0]
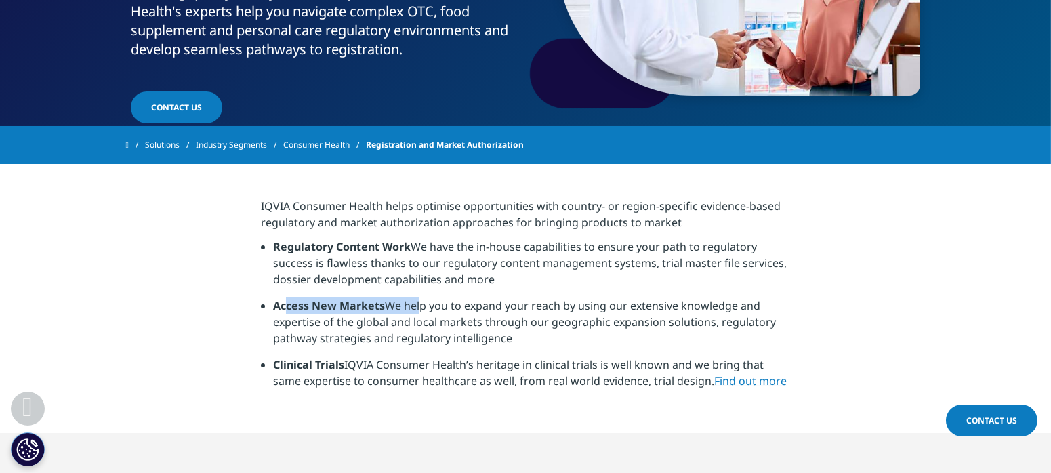
drag, startPoint x: 286, startPoint y: 306, endPoint x: 469, endPoint y: 331, distance: 184.6
click at [422, 314] on li "Access New Markets We help you to expand your reach by using our extensive know…" at bounding box center [531, 326] width 517 height 59
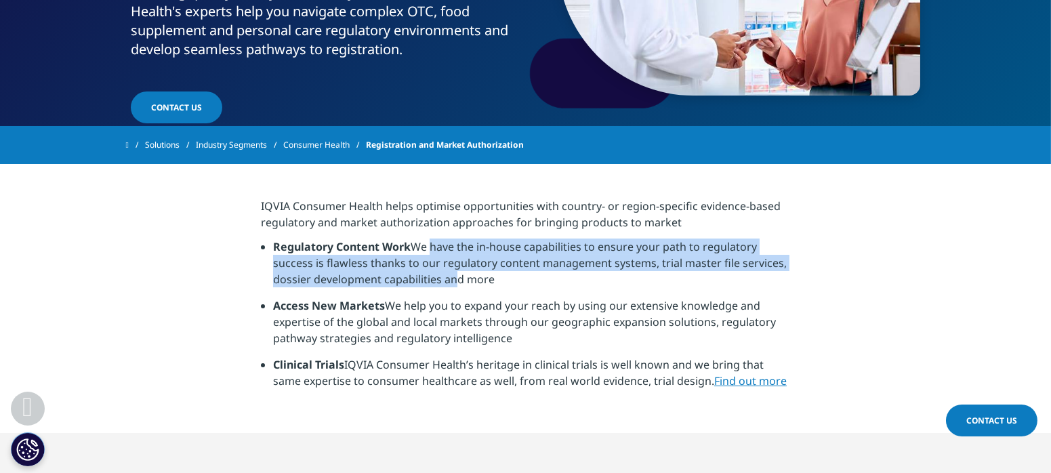
drag, startPoint x: 428, startPoint y: 245, endPoint x: 449, endPoint y: 275, distance: 36.5
click at [449, 275] on li "Regulatory Content Work We have the in-house capabilities to ensure your path t…" at bounding box center [531, 267] width 517 height 59
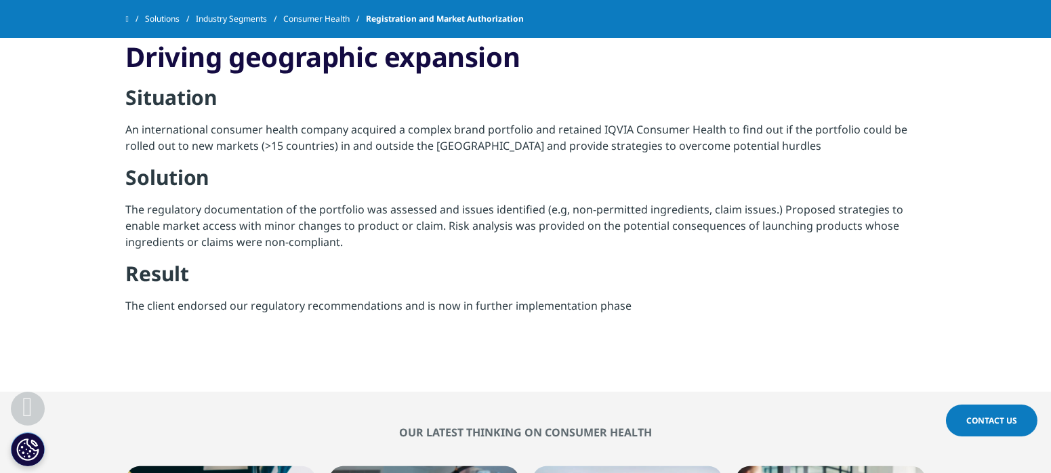
scroll to position [1279, 0]
